Goal: Download file/media

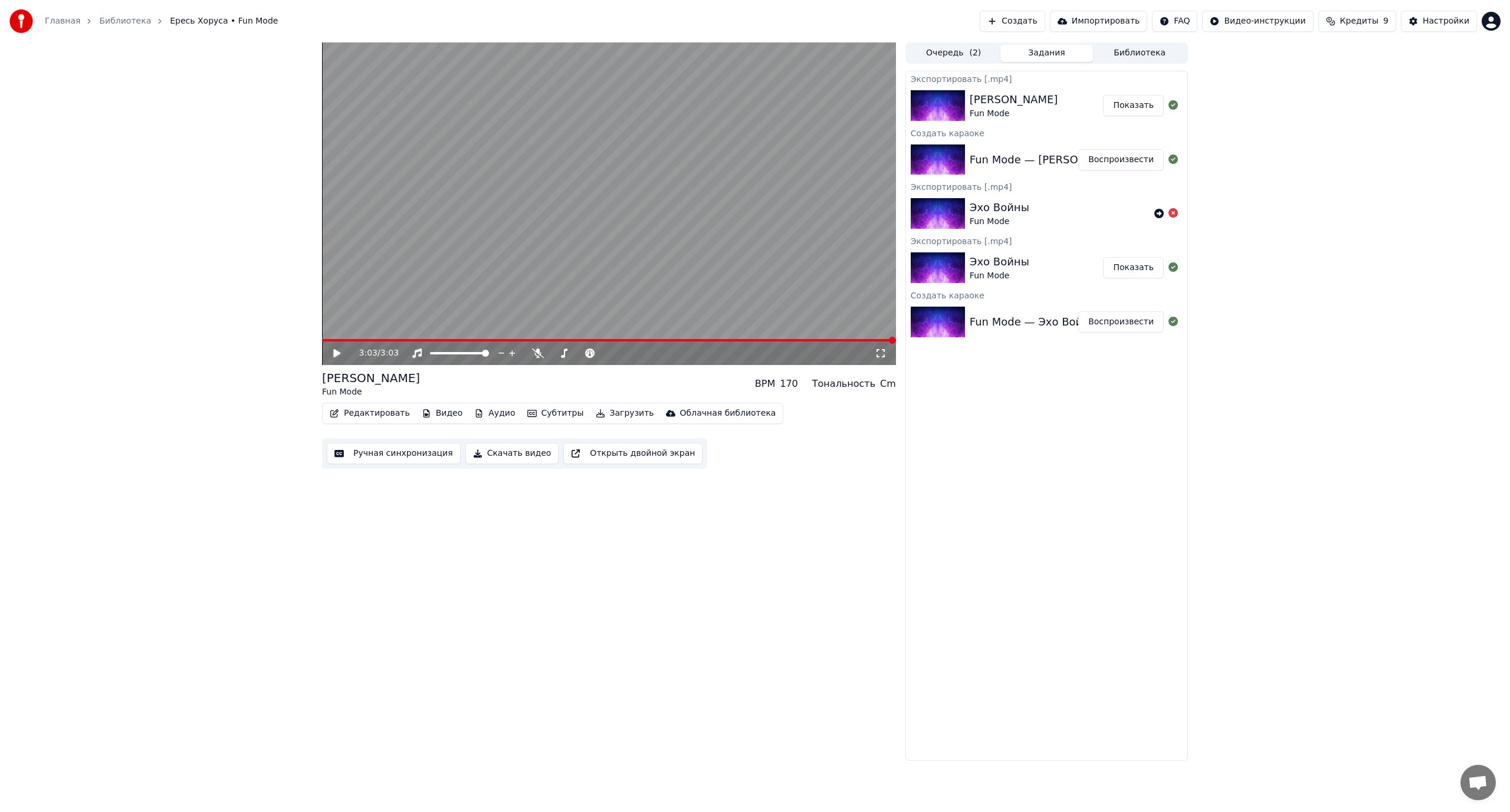
click at [391, 459] on button "Ручная синхронизация" at bounding box center [393, 454] width 134 height 21
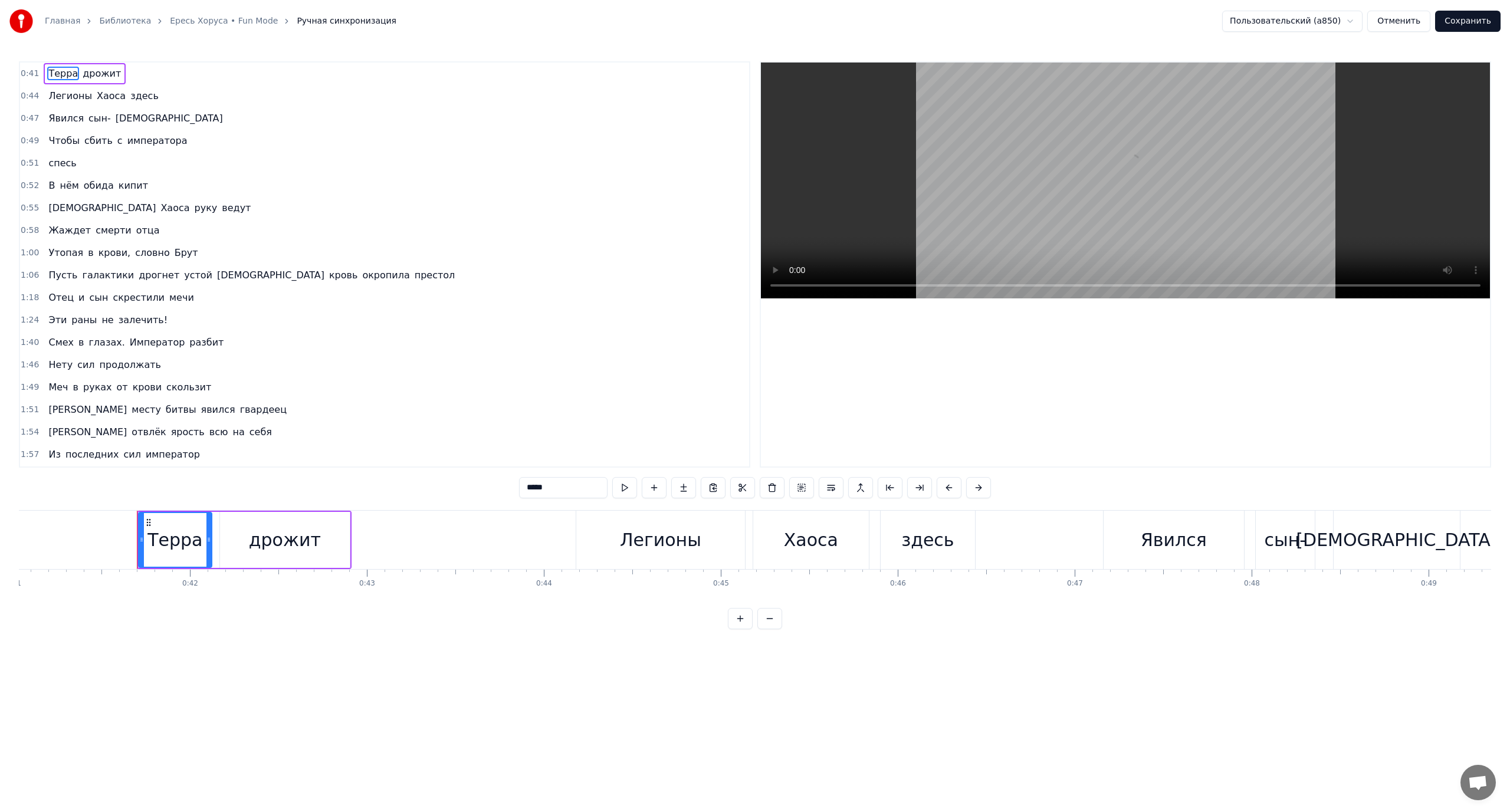
scroll to position [0, 7322]
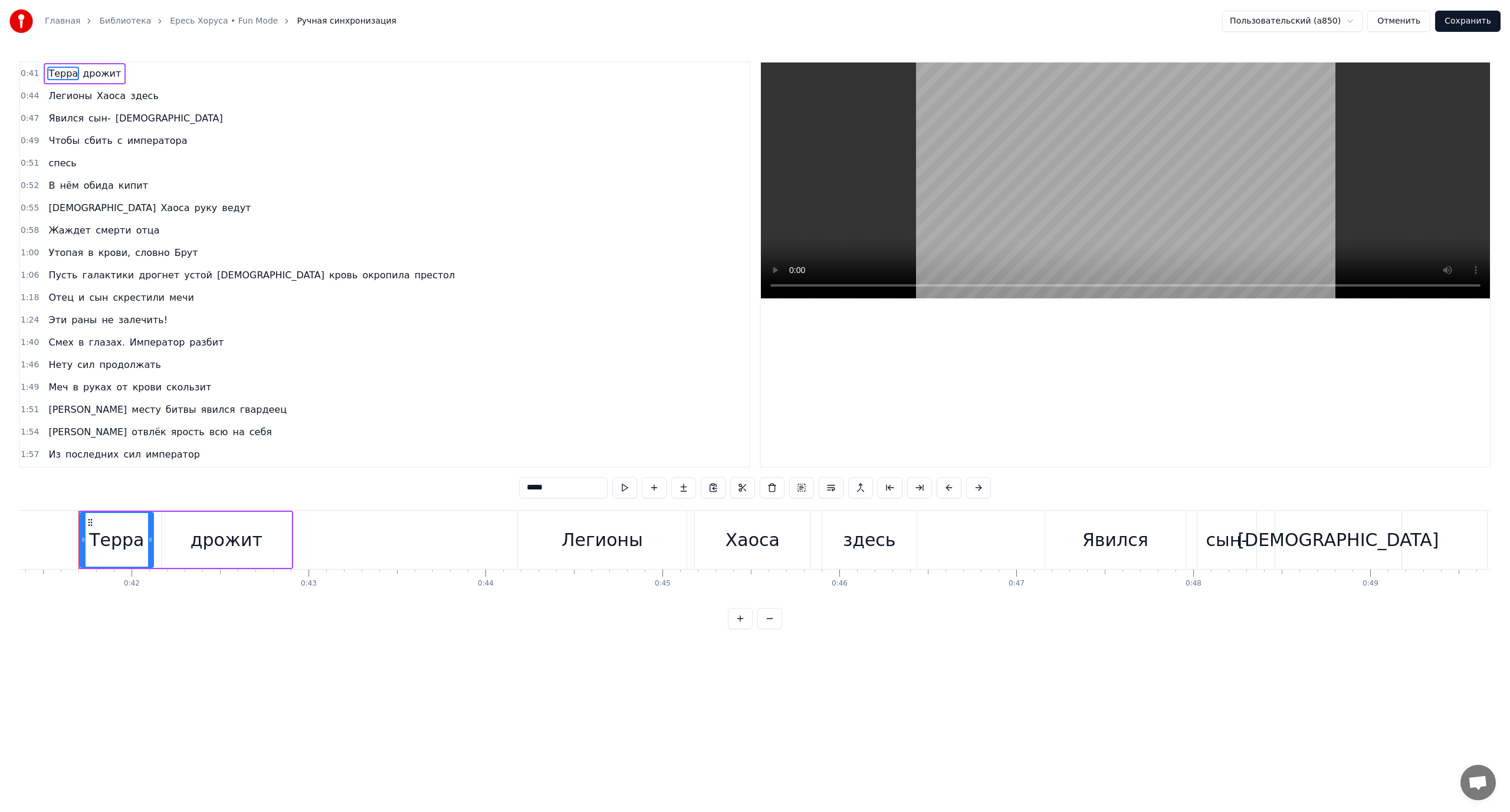
click at [61, 277] on span "Пусть" at bounding box center [62, 275] width 31 height 14
type input "*****"
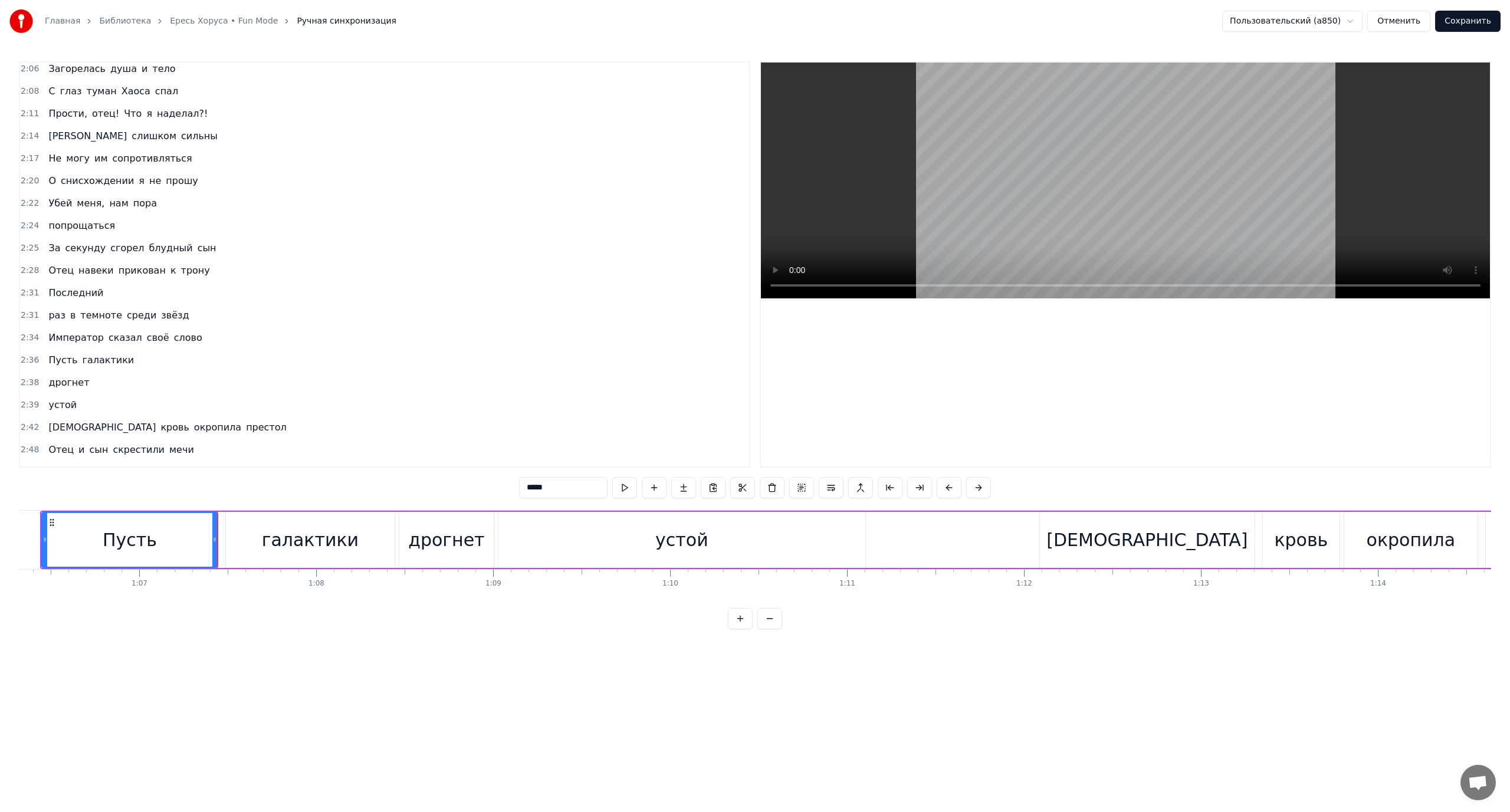
scroll to position [470, 0]
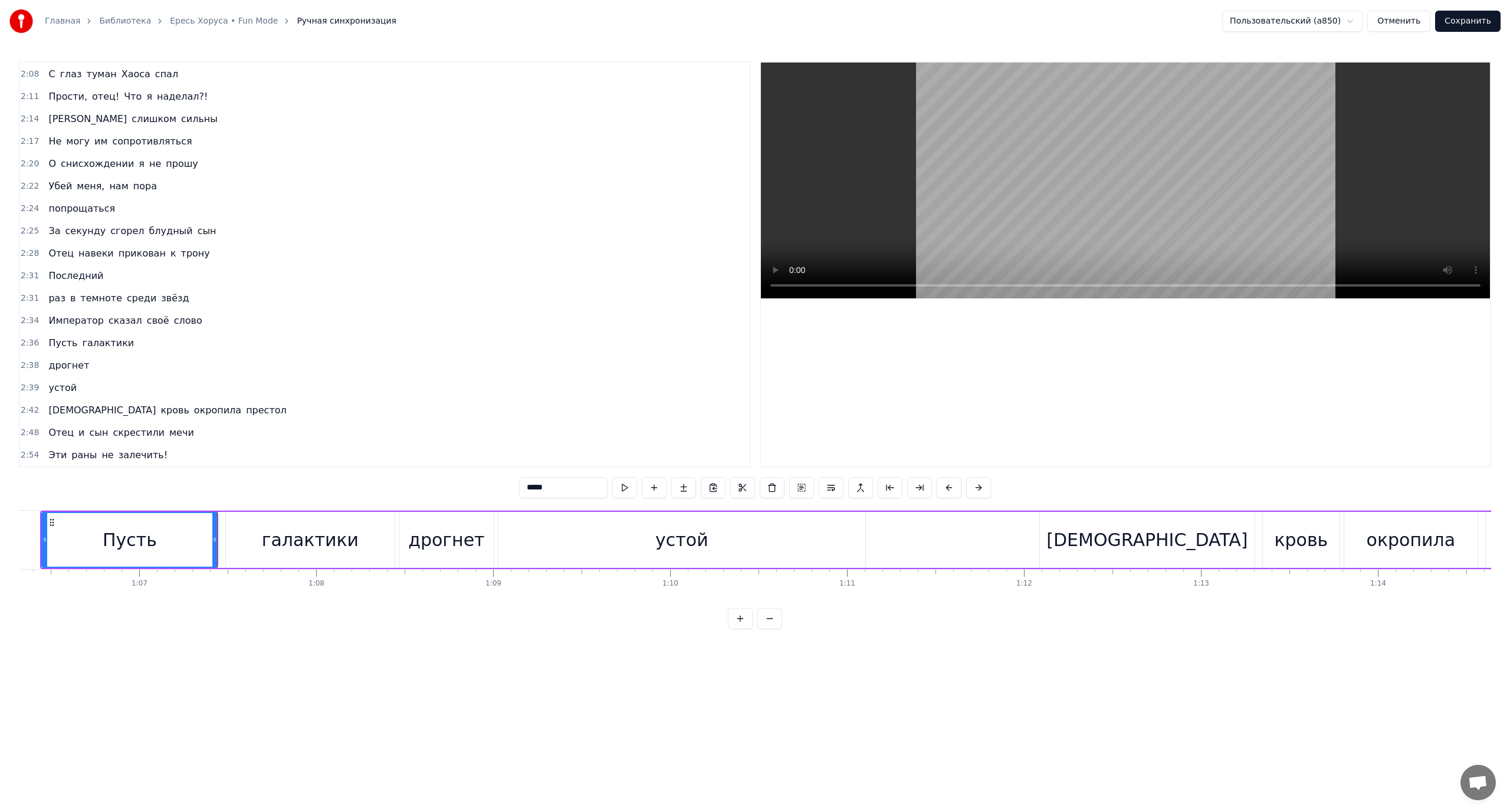
click at [1408, 18] on button "Отменить" at bounding box center [1399, 21] width 63 height 21
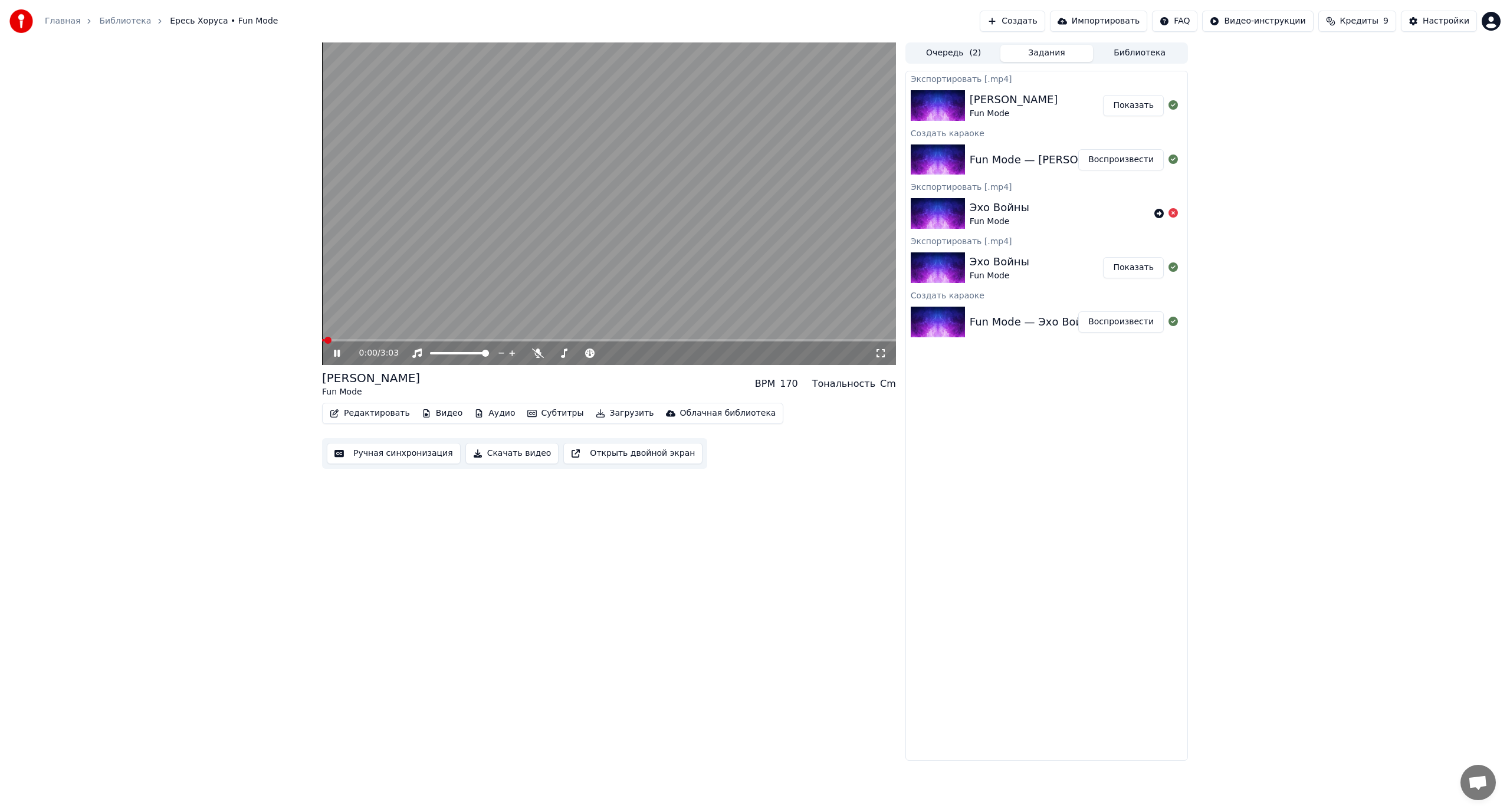
click at [487, 452] on button "Скачать видео" at bounding box center [512, 454] width 94 height 21
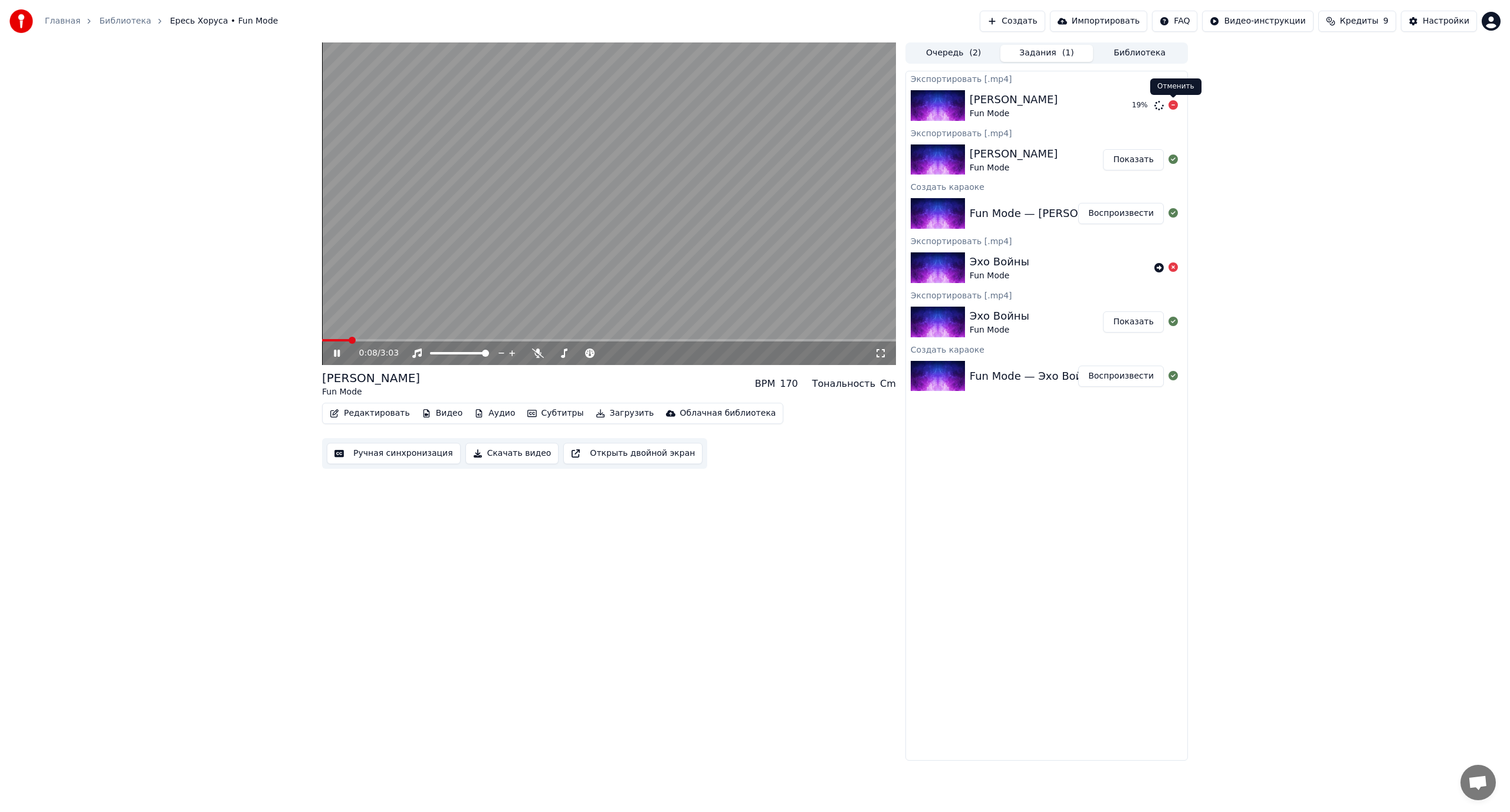
click at [1173, 102] on icon at bounding box center [1173, 105] width 10 height 10
click at [338, 349] on icon at bounding box center [346, 353] width 27 height 10
click at [369, 453] on button "Ручная синхронизация" at bounding box center [393, 454] width 134 height 21
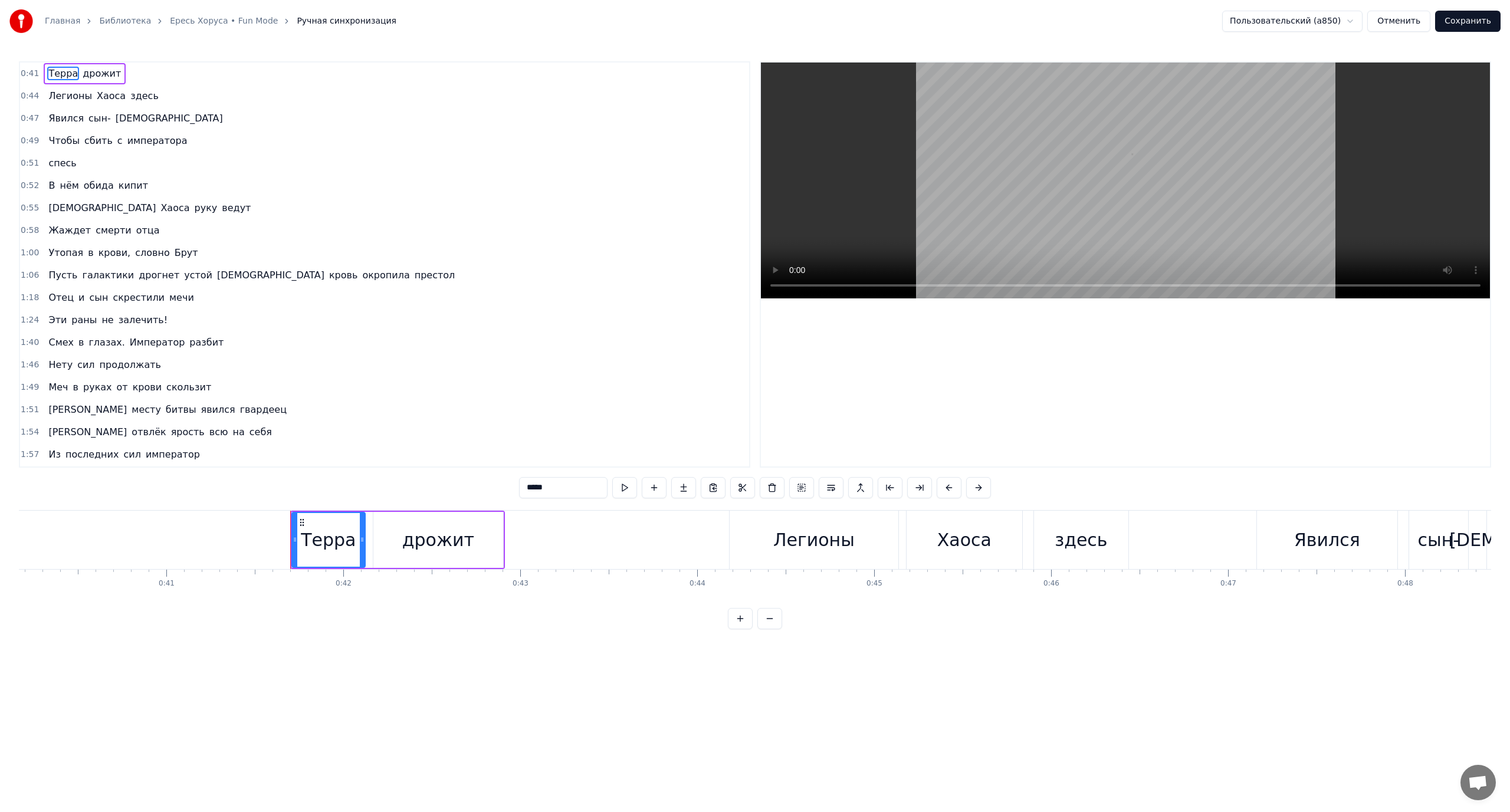
scroll to position [0, 7322]
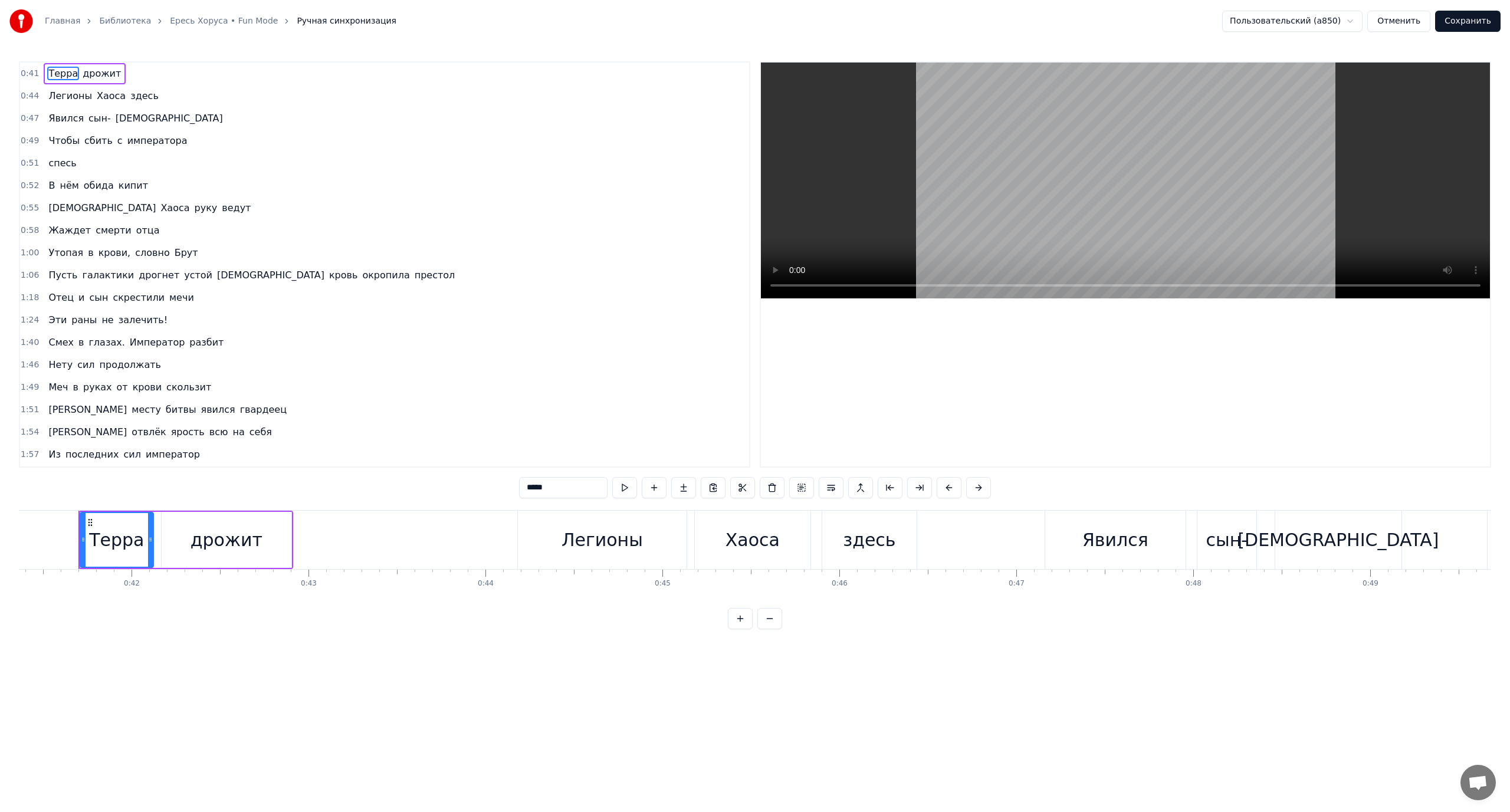
click at [128, 295] on span "скрестили" at bounding box center [139, 298] width 55 height 14
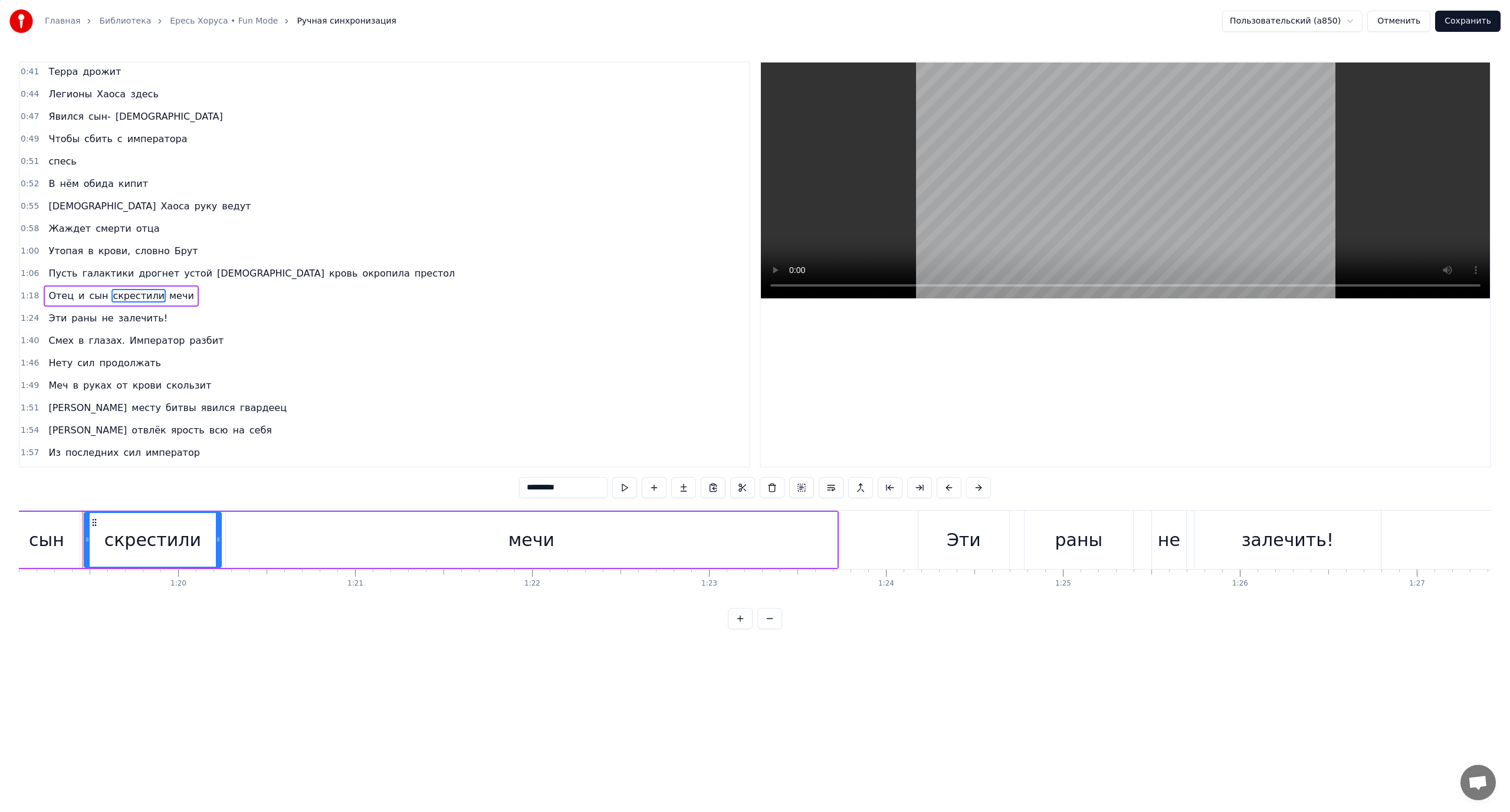
scroll to position [0, 14006]
click at [679, 548] on div "мечи" at bounding box center [527, 540] width 611 height 56
type input "****"
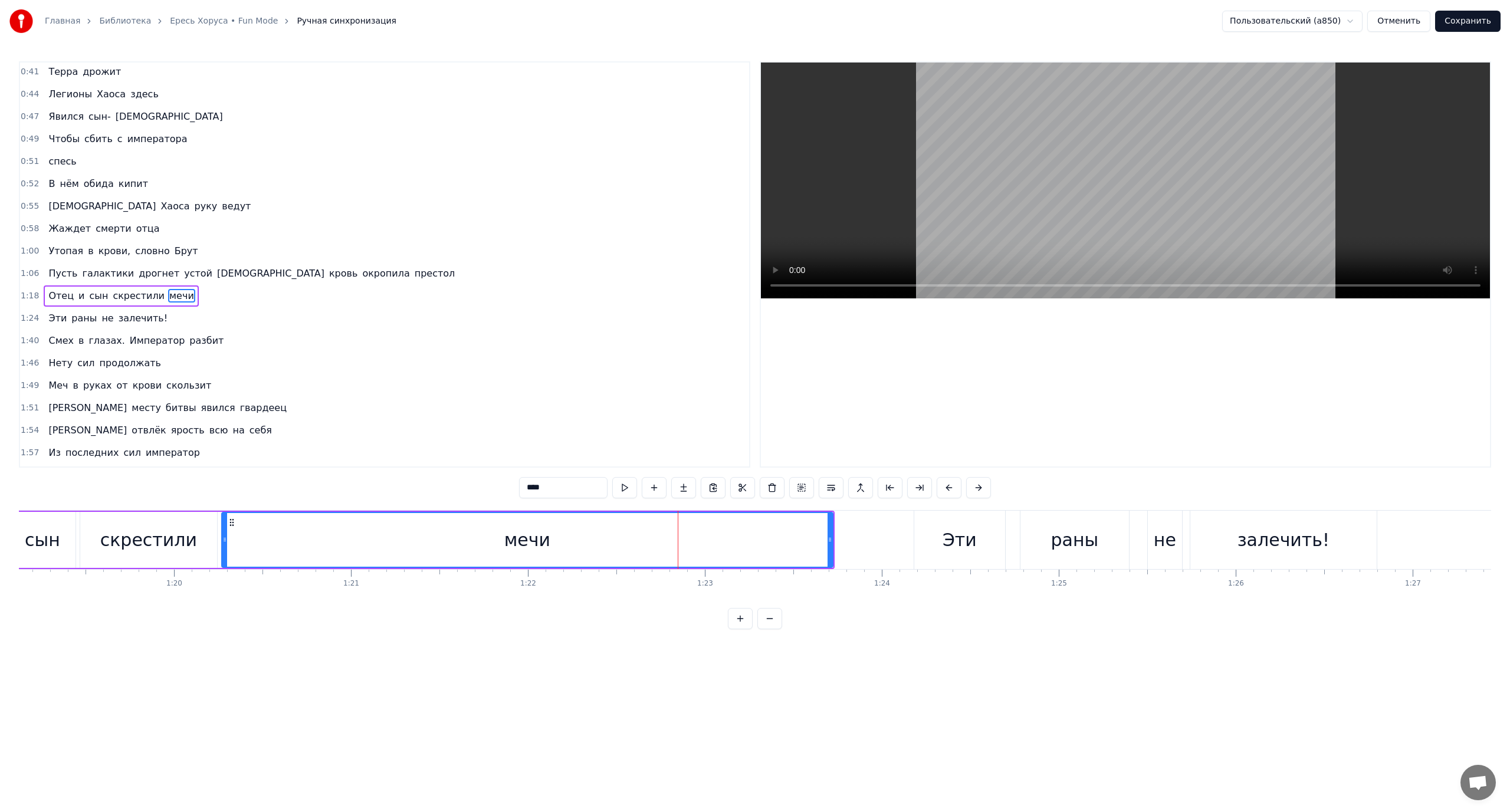
scroll to position [33, 0]
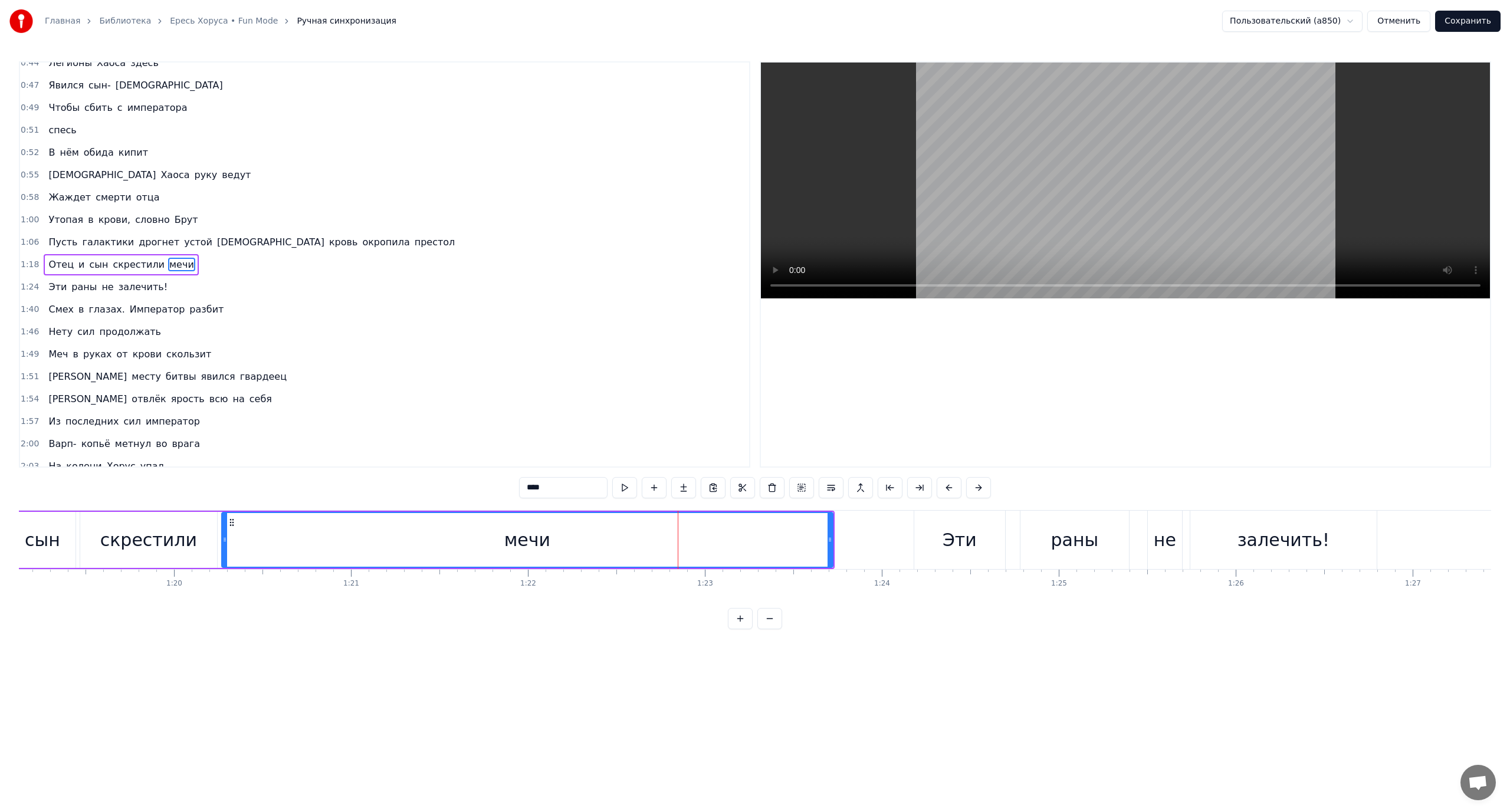
click at [258, 537] on div "мечи" at bounding box center [527, 540] width 610 height 54
click at [250, 537] on div "мечи" at bounding box center [527, 540] width 610 height 54
